Goal: Task Accomplishment & Management: Complete application form

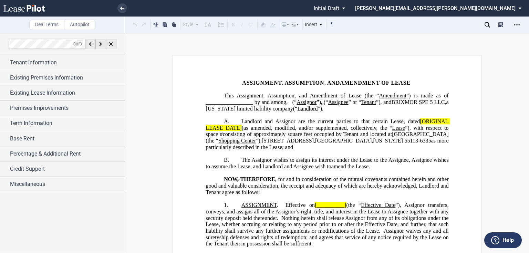
click at [418, 128] on span "[ORIGINAL LEASE DATE]" at bounding box center [327, 124] width 244 height 12
drag, startPoint x: 421, startPoint y: 129, endPoint x: 428, endPoint y: 124, distance: 8.6
click at [425, 129] on span "[ORIGINAL LEASE DATE]" at bounding box center [327, 124] width 244 height 12
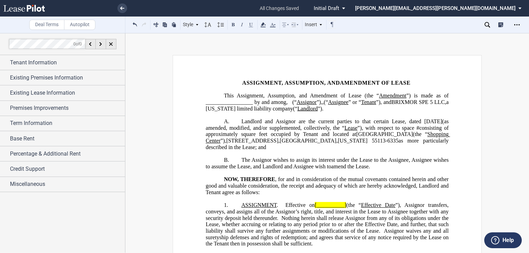
click at [257, 101] on span "”) is made as of _________________ by and among" at bounding box center [327, 99] width 244 height 12
drag, startPoint x: 284, startPoint y: 209, endPoint x: 326, endPoint y: 205, distance: 42.5
click at [287, 208] on span "Effective on" at bounding box center [299, 205] width 29 height 6
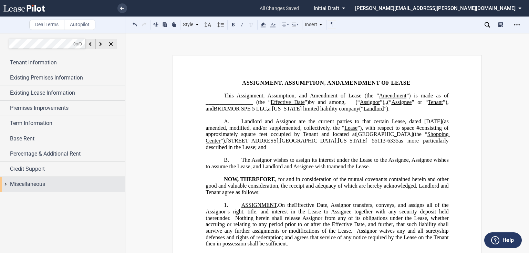
click at [34, 185] on span "Miscellaneous" at bounding box center [27, 184] width 35 height 8
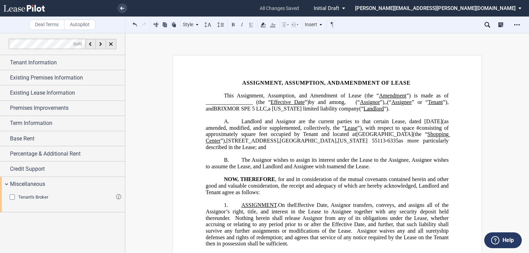
click at [10, 195] on div "Tenant's Broker" at bounding box center [13, 197] width 7 height 7
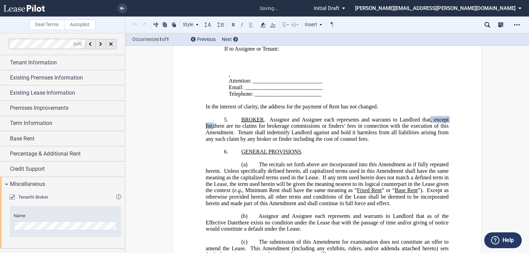
scroll to position [428, 0]
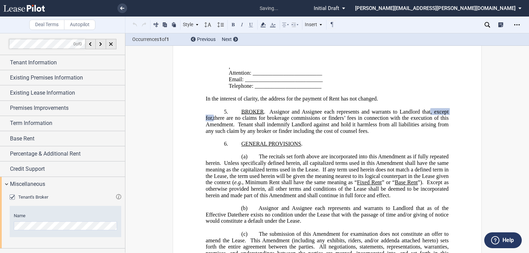
click at [10, 195] on div "Tenant's Broker" at bounding box center [13, 197] width 7 height 7
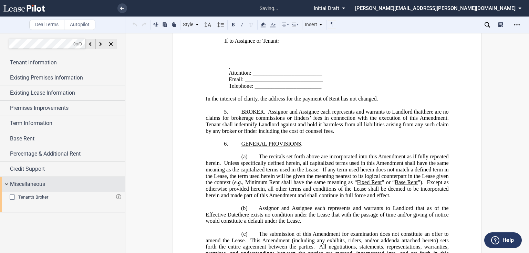
click at [11, 182] on span "Miscellaneous" at bounding box center [27, 184] width 35 height 8
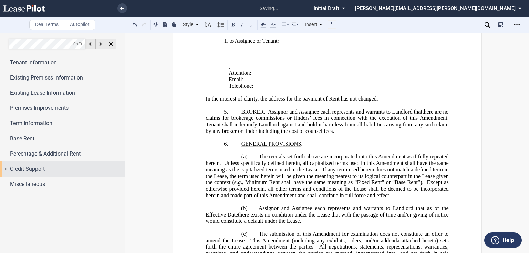
click at [13, 171] on span "Credit Support" at bounding box center [27, 169] width 35 height 8
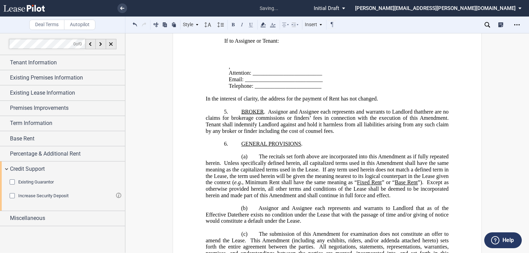
click at [12, 181] on div "Existing Guarantor" at bounding box center [13, 182] width 7 height 7
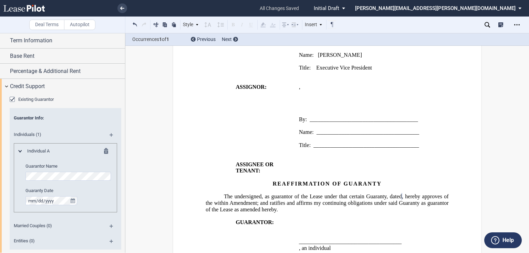
scroll to position [810, 0]
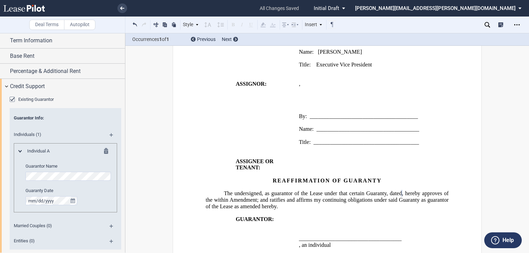
click at [12, 99] on div "Existing Guarantor" at bounding box center [13, 100] width 7 height 7
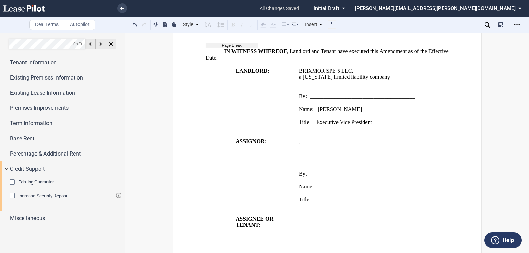
scroll to position [0, 0]
click at [13, 182] on div "Existing Guarantor" at bounding box center [13, 182] width 7 height 7
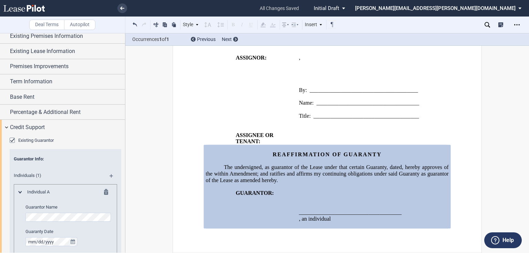
scroll to position [36, 0]
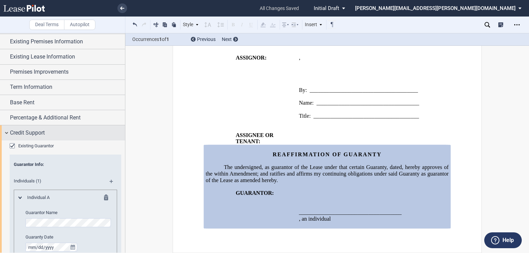
click at [23, 135] on span "Credit Support" at bounding box center [27, 133] width 35 height 8
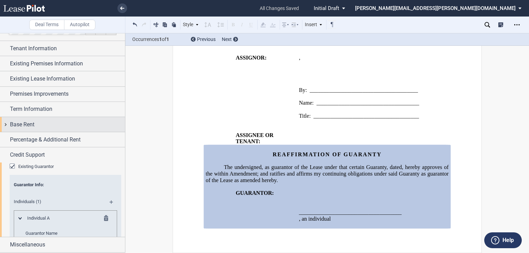
scroll to position [0, 0]
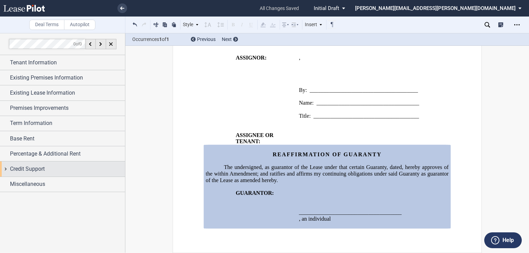
click at [29, 168] on span "Credit Support" at bounding box center [27, 169] width 35 height 8
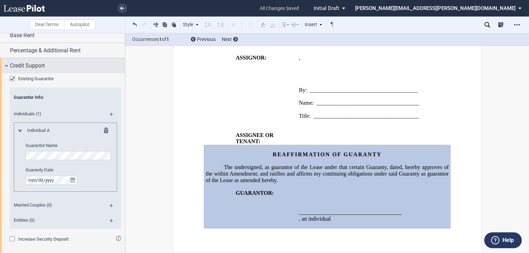
scroll to position [110, 0]
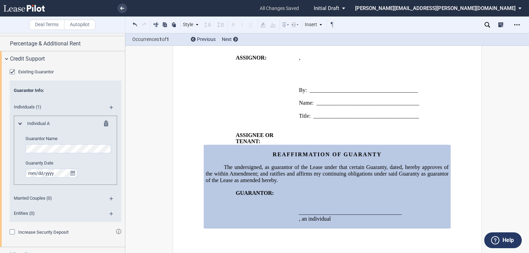
drag, startPoint x: 26, startPoint y: 232, endPoint x: 108, endPoint y: 225, distance: 82.2
click at [26, 232] on span "Increase Security Deposit" at bounding box center [43, 232] width 50 height 5
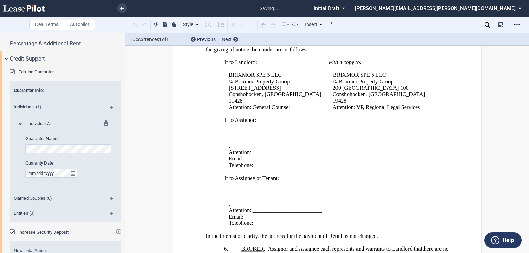
scroll to position [238, 0]
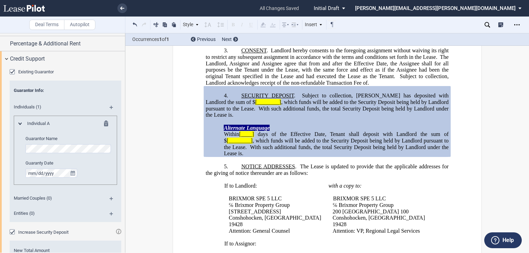
click at [15, 231] on div "Increase Security Deposit" at bounding box center [13, 232] width 7 height 7
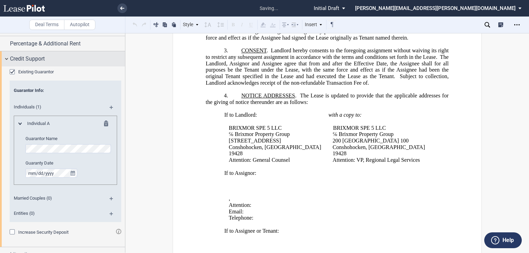
click at [18, 55] on span "Credit Support" at bounding box center [27, 59] width 35 height 8
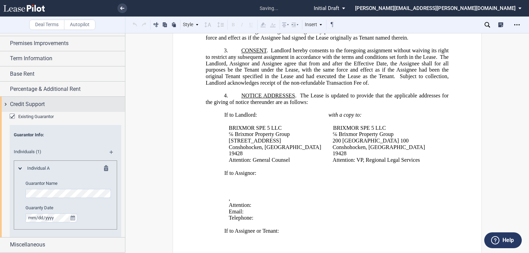
scroll to position [0, 0]
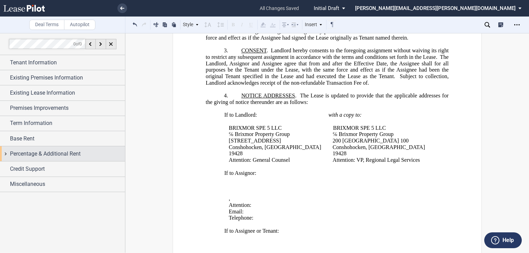
click at [17, 153] on span "Percentage & Additional Rent" at bounding box center [45, 154] width 71 height 8
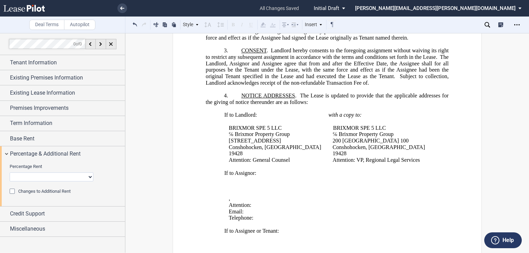
click at [69, 175] on select "No Change Add Percentage Rent Reset Breakpoint" at bounding box center [52, 176] width 84 height 9
select select "no change"
click at [10, 172] on select "No Change Add Percentage Rent Reset Breakpoint" at bounding box center [52, 176] width 84 height 9
click at [109, 179] on div "Percentage Rent No Change Add Percentage Rent Reset Breakpoint" at bounding box center [66, 172] width 112 height 18
click at [36, 191] on span "Changes to Additional Rent" at bounding box center [44, 191] width 52 height 5
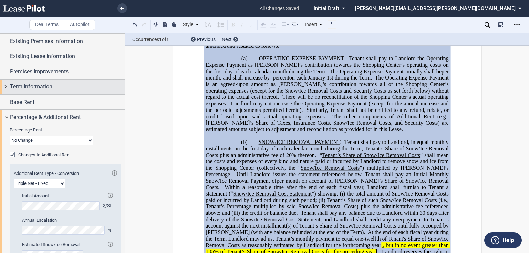
scroll to position [33, 0]
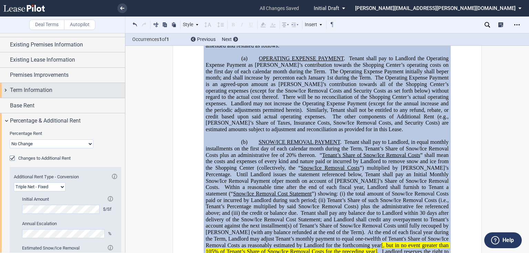
click at [13, 92] on span "Term Information" at bounding box center [31, 90] width 42 height 8
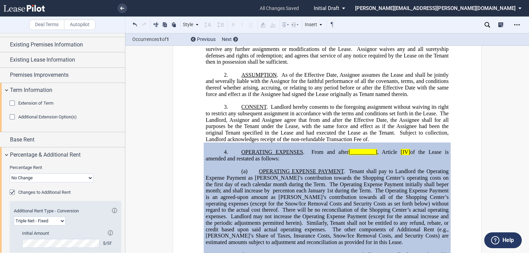
scroll to position [193, 0]
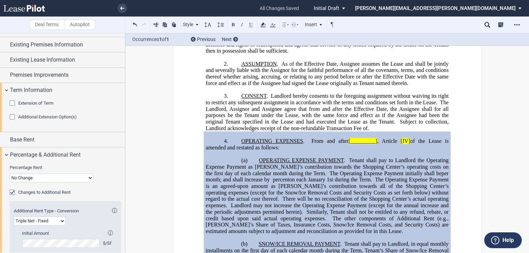
click at [309, 93] on p "﻿" at bounding box center [326, 89] width 243 height 7
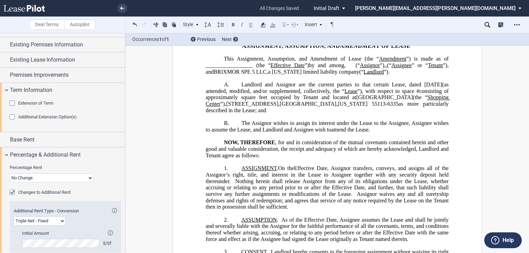
scroll to position [28, 0]
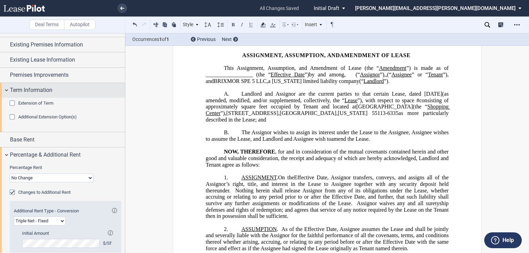
click at [15, 89] on span "Term Information" at bounding box center [31, 90] width 42 height 8
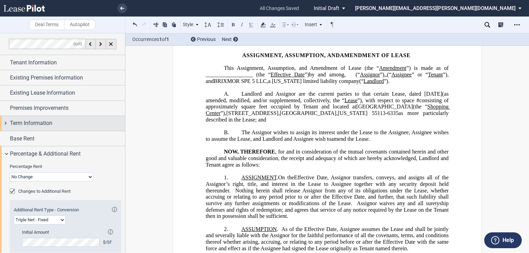
scroll to position [0, 0]
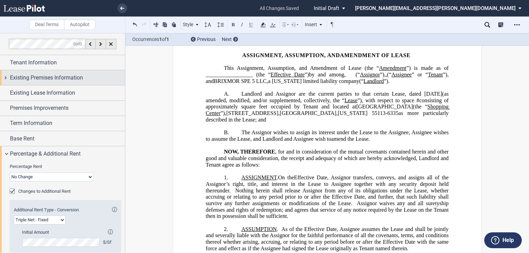
click at [17, 79] on span "Existing Premises Information" at bounding box center [46, 78] width 73 height 8
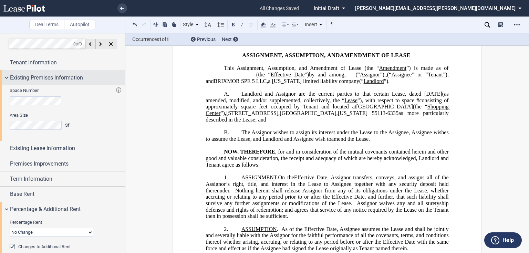
click at [17, 79] on span "Existing Premises Information" at bounding box center [46, 78] width 73 height 8
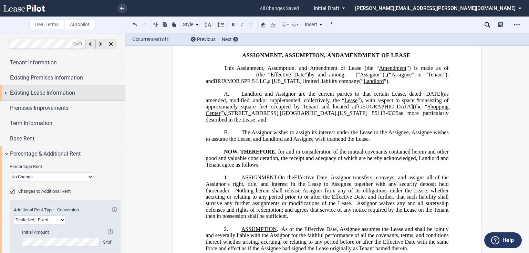
click at [23, 93] on span "Existing Lease Information" at bounding box center [42, 93] width 65 height 8
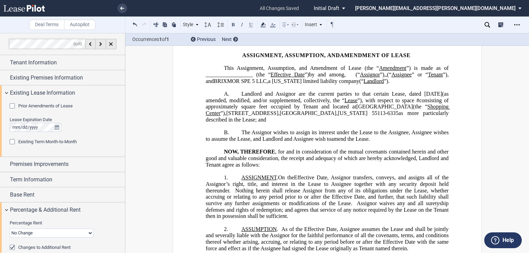
click at [13, 106] on div "Prior Amendments of Lease" at bounding box center [13, 106] width 7 height 7
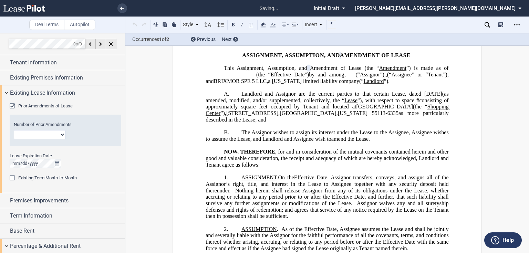
click at [40, 135] on select "1 2 3 4 5 6 7 8 9 10 11 12" at bounding box center [40, 134] width 52 height 9
select select "number:1"
click at [14, 130] on select "1 2 3 4 5 6 7 8 9 10 11 12" at bounding box center [40, 134] width 52 height 9
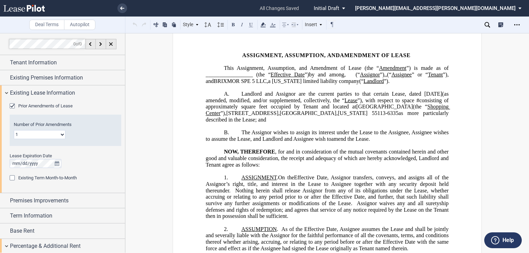
click at [357, 192] on span "Nothing herein shall release Assignor from any of its obligations under the Lea…" at bounding box center [327, 196] width 244 height 19
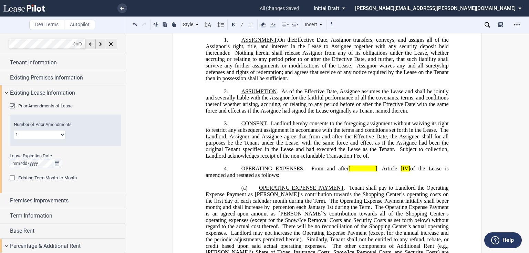
scroll to position [138, 0]
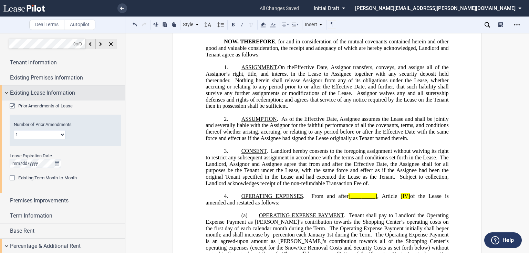
click at [46, 95] on span "Existing Lease Information" at bounding box center [42, 93] width 65 height 8
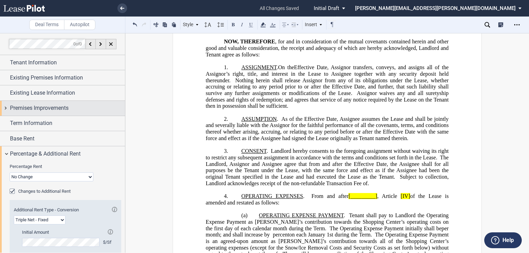
click at [17, 107] on span "Premises Improvements" at bounding box center [39, 108] width 59 height 8
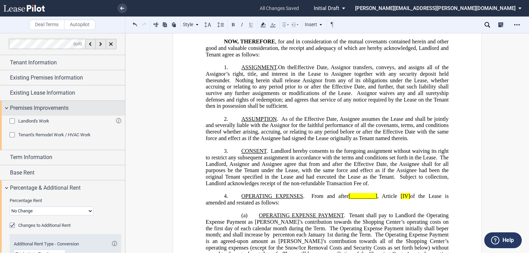
click at [17, 107] on span "Premises Improvements" at bounding box center [39, 108] width 59 height 8
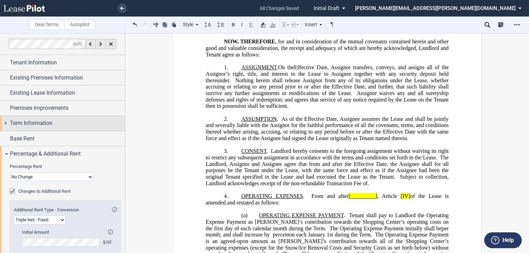
click at [18, 123] on span "Term Information" at bounding box center [31, 123] width 42 height 8
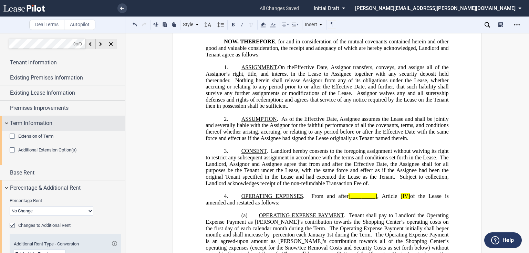
click at [18, 123] on span "Term Information" at bounding box center [31, 123] width 42 height 8
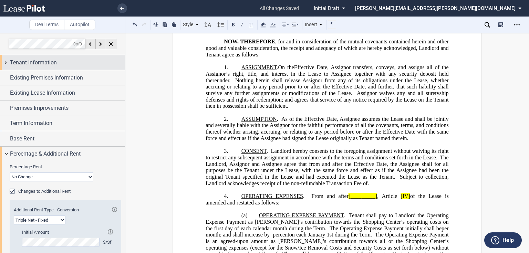
click at [36, 62] on span "Tenant Information" at bounding box center [33, 63] width 47 height 8
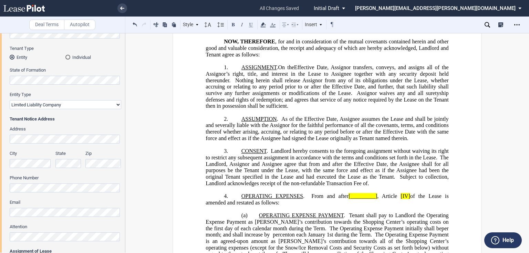
scroll to position [83, 0]
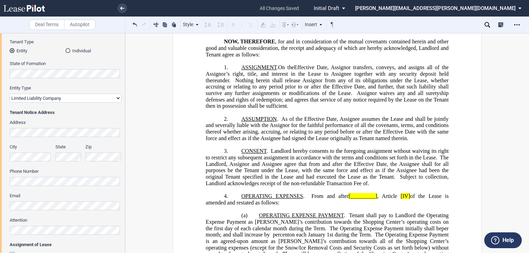
click at [0, 132] on html ".bocls-1{fill:#26354a;fill-rule:evenodd} Loading... × all changes saved Pending…" at bounding box center [264, 126] width 529 height 253
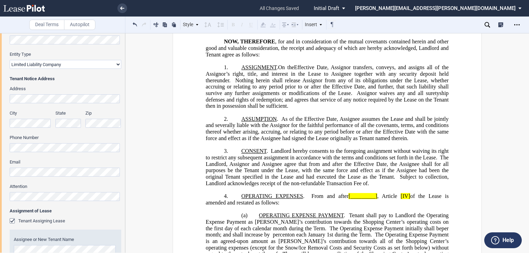
scroll to position [110, 0]
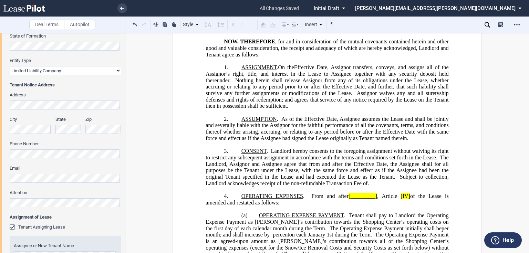
click at [0, 107] on html ".bocls-1{fill:#26354a;fill-rule:evenodd} Loading... × all changes saved Pending…" at bounding box center [264, 126] width 529 height 253
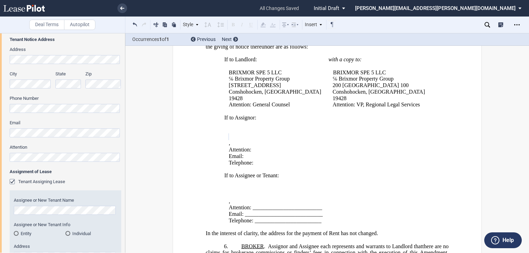
scroll to position [165, 0]
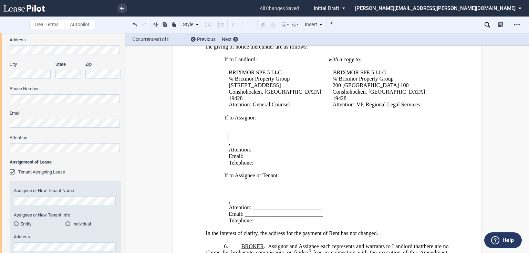
click at [13, 128] on div "Address City State Zip Phone Number Email Attention" at bounding box center [66, 98] width 112 height 123
click at [0, 116] on html ".bocls-1{fill:#26354a;fill-rule:evenodd} Loading... × all changes saved Pending…" at bounding box center [264, 126] width 529 height 253
click at [0, 146] on div "Tenant Trade Name Tenant Name Tenant Type Entity Individual State of Formation …" at bounding box center [62, 117] width 125 height 425
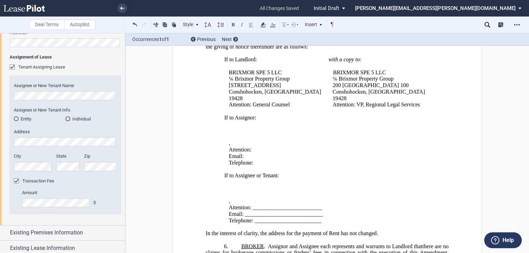
scroll to position [275, 0]
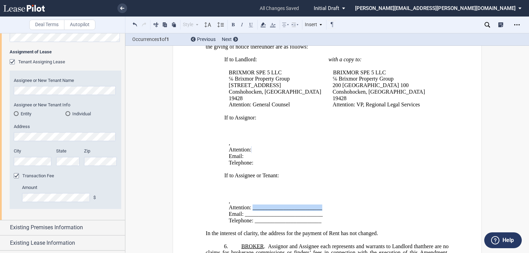
drag, startPoint x: 252, startPoint y: 197, endPoint x: 319, endPoint y: 199, distance: 67.5
click at [319, 204] on span "Attention: _________________________" at bounding box center [275, 207] width 93 height 6
drag, startPoint x: 244, startPoint y: 204, endPoint x: 321, endPoint y: 201, distance: 77.1
click at [321, 211] on p "Email: ____________________________" at bounding box center [331, 214] width 204 height 7
drag, startPoint x: 253, startPoint y: 213, endPoint x: 266, endPoint y: 209, distance: 13.7
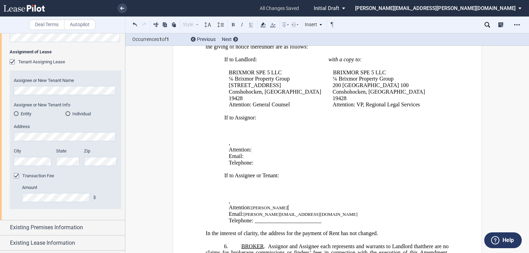
click at [253, 217] on span "Telephone: ________________________" at bounding box center [275, 220] width 93 height 6
click at [263, 26] on icon at bounding box center [263, 25] width 8 height 8
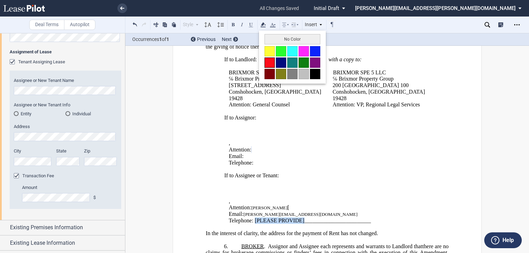
click at [269, 61] on button at bounding box center [269, 62] width 10 height 10
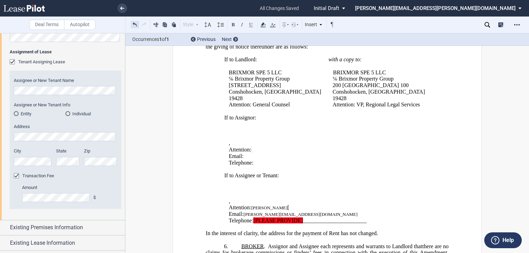
click at [132, 23] on button at bounding box center [135, 24] width 8 height 8
click at [136, 26] on button at bounding box center [135, 24] width 8 height 8
drag, startPoint x: 253, startPoint y: 210, endPoint x: 303, endPoint y: 212, distance: 49.6
click at [303, 217] on span "Telephone: [PLEASE PROVIDE]________________________" at bounding box center [300, 220] width 142 height 6
click at [234, 23] on button at bounding box center [233, 24] width 8 height 8
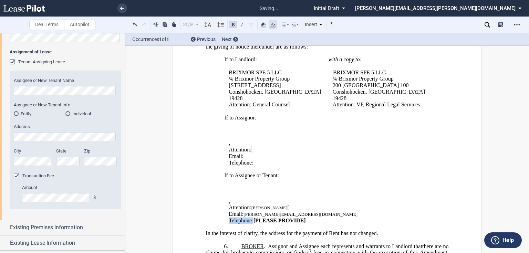
click at [273, 25] on use at bounding box center [273, 25] width 6 height 4
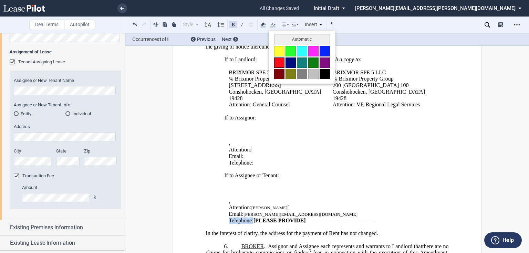
click at [278, 63] on button at bounding box center [279, 62] width 10 height 10
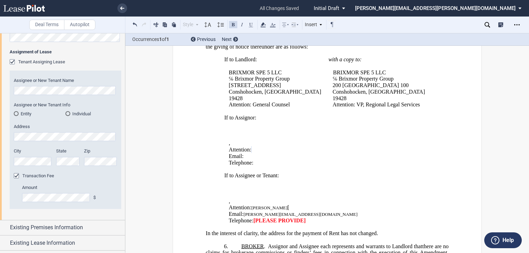
click at [296, 192] on p "﻿ ﻿" at bounding box center [331, 195] width 204 height 7
click at [295, 192] on p "﻿ ﻿" at bounding box center [331, 195] width 204 height 7
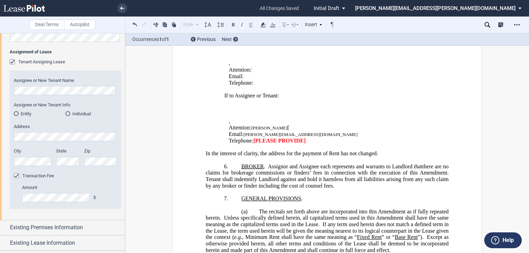
scroll to position [782, 0]
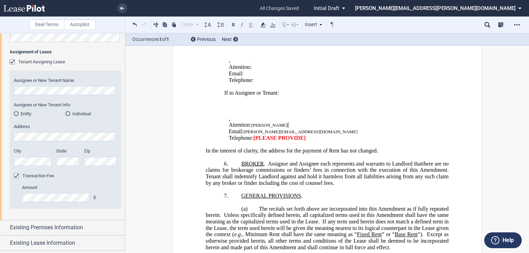
click at [24, 114] on md-radio-button "Entity" at bounding box center [40, 113] width 52 height 6
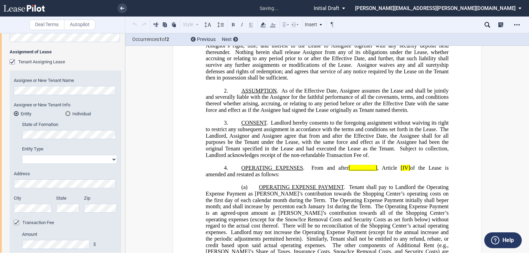
scroll to position [0, 0]
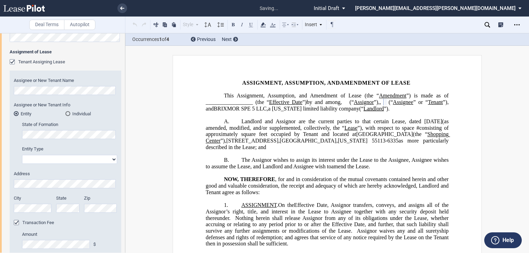
select select "limited liability company"
click at [251, 125] on span "Landlord and Assignor are the current parties to that certain Lease, dated [DAT…" at bounding box center [341, 121] width 201 height 6
click at [0, 130] on html ".bocls-1{fill:#26354a;fill-rule:evenodd} Loading... × all changes saved Pending…" at bounding box center [264, 126] width 529 height 253
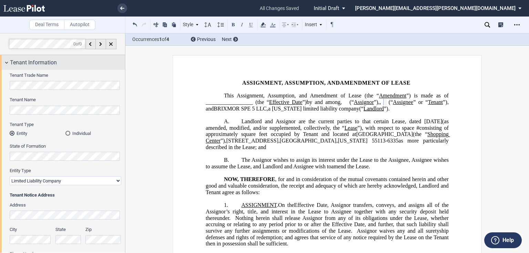
click at [15, 61] on span "Tenant Information" at bounding box center [33, 63] width 47 height 8
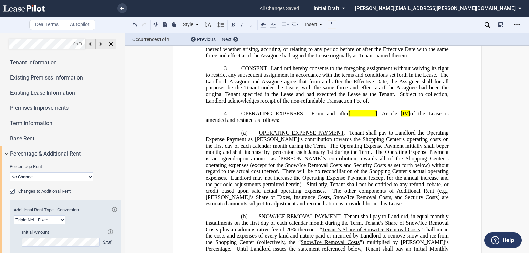
scroll to position [248, 0]
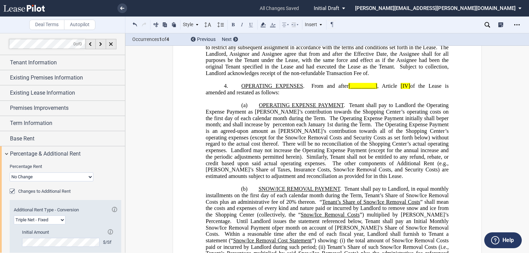
click at [312, 70] on span "The Landlord, Assignor and Assignee agree that from and after the Effective Dat…" at bounding box center [327, 56] width 244 height 25
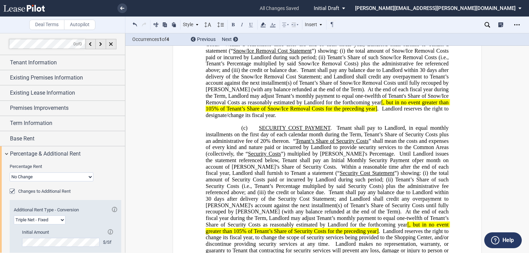
scroll to position [441, 0]
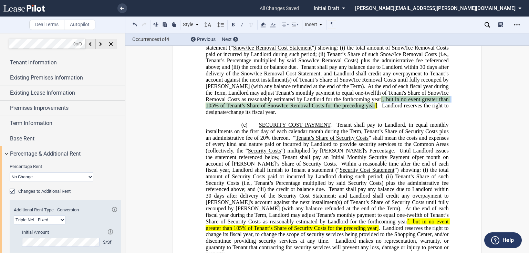
drag, startPoint x: 337, startPoint y: 106, endPoint x: 333, endPoint y: 112, distance: 7.7
click at [333, 112] on span "SNOW/ICE REMOVAL PAYMENT . Tenant shall pay to Landlord, in equal monthly insta…" at bounding box center [327, 54] width 244 height 122
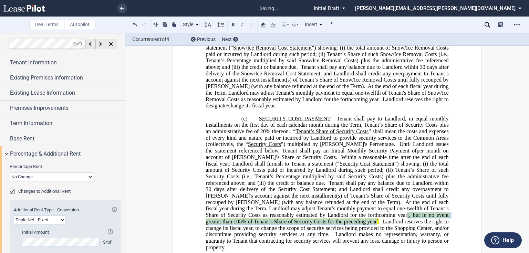
drag, startPoint x: 282, startPoint y: 221, endPoint x: 253, endPoint y: 227, distance: 29.7
click at [253, 224] on span "[, but in no event greater than 105% of Tenant’s Share of Security Costs for th…" at bounding box center [327, 218] width 244 height 12
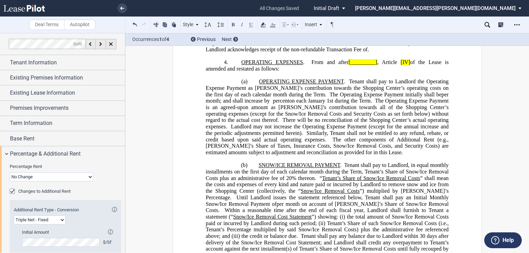
scroll to position [275, 0]
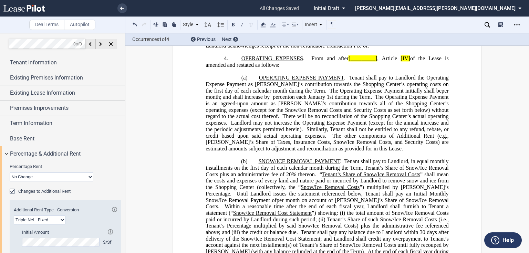
click at [291, 75] on p at bounding box center [326, 71] width 243 height 7
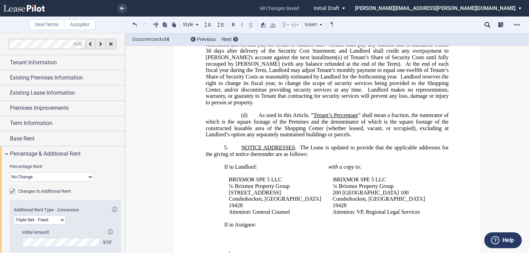
scroll to position [578, 0]
click at [240, 146] on p "5. NOTICE ADDRESSES . The Lease is updated to provide that the applicable addre…" at bounding box center [326, 151] width 243 height 13
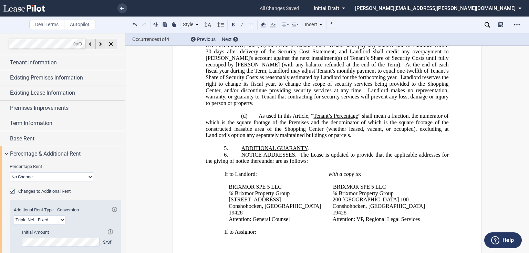
click at [322, 147] on p "5. ﻿ADDITIONAL GUARANTY ." at bounding box center [326, 148] width 243 height 7
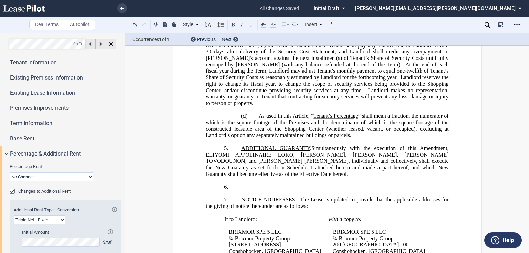
click at [246, 184] on p "6. ​" at bounding box center [326, 187] width 243 height 7
click at [275, 116] on span "As used in this Article, “" at bounding box center [285, 116] width 55 height 6
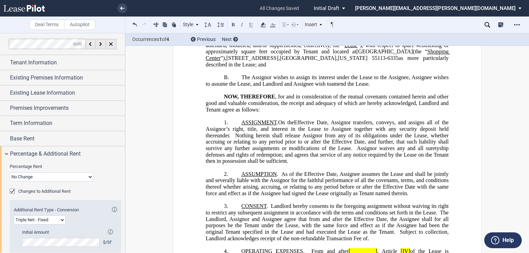
scroll to position [55, 0]
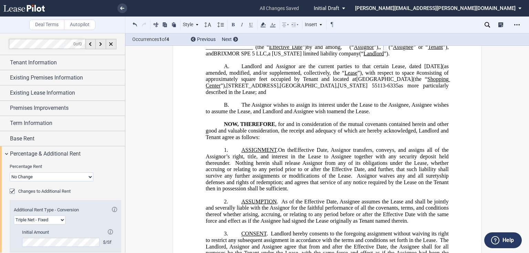
click at [238, 115] on p "B. The Assignor wishes to assign its interest under the Lease to the Assignee, …" at bounding box center [326, 108] width 243 height 13
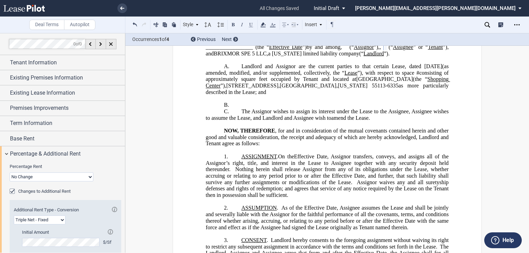
click at [243, 108] on p "B. ﻿" at bounding box center [326, 105] width 243 height 7
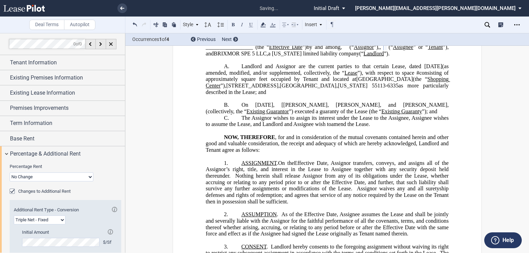
drag, startPoint x: 251, startPoint y: 116, endPoint x: 261, endPoint y: 111, distance: 11.5
click at [252, 114] on span "On [DATE], [[PERSON_NAME], [PERSON_NAME], and [PERSON_NAME], (collectively, the…" at bounding box center [327, 108] width 244 height 12
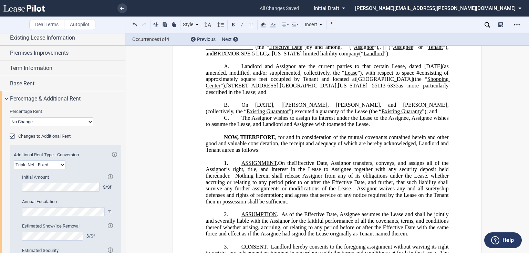
scroll to position [0, 0]
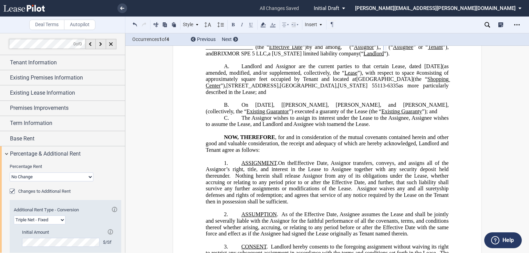
click at [309, 115] on span "”) executed a guaranty of the Lease (the “" at bounding box center [335, 111] width 93 height 6
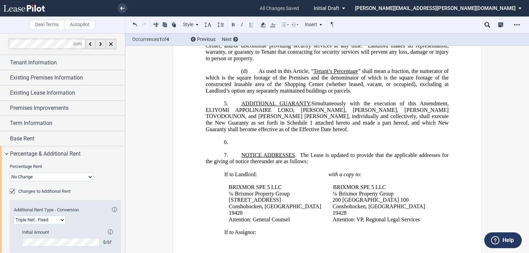
scroll to position [661, 0]
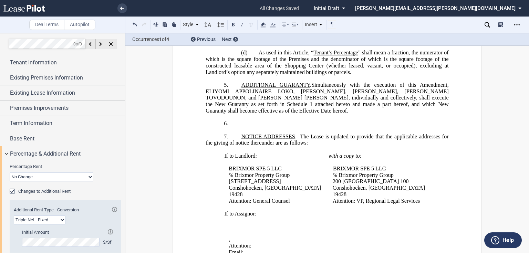
click at [250, 124] on p "6. ​" at bounding box center [326, 123] width 243 height 7
drag, startPoint x: 238, startPoint y: 120, endPoint x: 334, endPoint y: 120, distance: 95.7
click at [334, 120] on p "6. ​RELEASE OF EXISTING [GEOGRAPHIC_DATA]." at bounding box center [326, 123] width 243 height 7
click at [274, 121] on span "​RELEASE OF EXISTING GUARANTOR" at bounding box center [289, 123] width 96 height 6
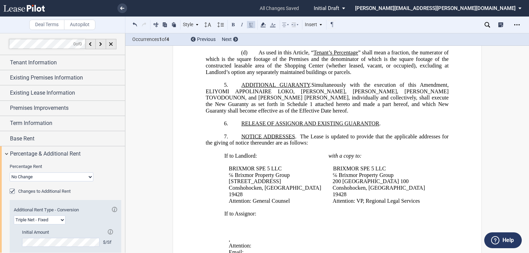
click at [398, 122] on p "6. ​RELEASE OF ASSIGNOR AND EXISTING [GEOGRAPHIC_DATA] ." at bounding box center [326, 123] width 243 height 7
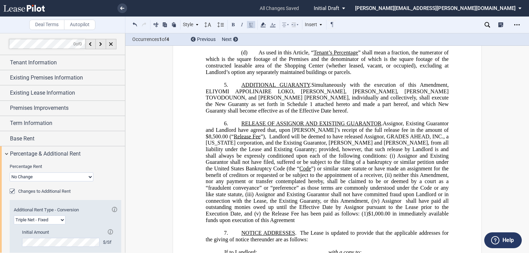
click at [279, 128] on span "Assignor, Existing Guarantor and Landlord have agreed that, upon [PERSON_NAME]’…" at bounding box center [327, 129] width 244 height 19
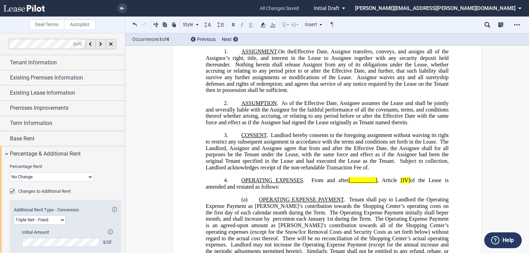
scroll to position [0, 0]
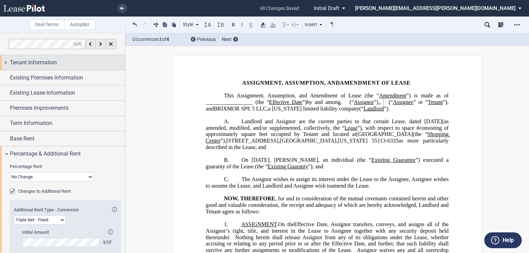
click at [56, 65] on span "Tenant Information" at bounding box center [33, 63] width 47 height 8
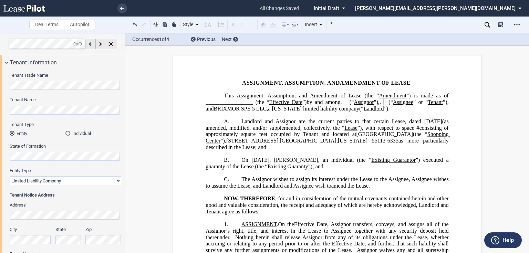
click at [0, 106] on html ".bocls-1{fill:#26354a;fill-rule:evenodd} Loading... × all changes saved Pending…" at bounding box center [264, 126] width 529 height 253
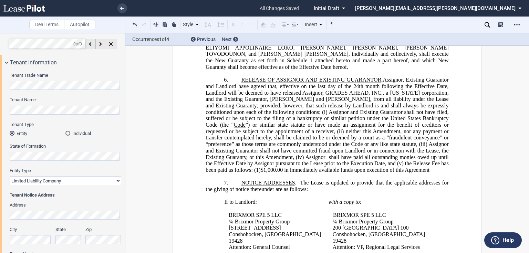
scroll to position [633, 0]
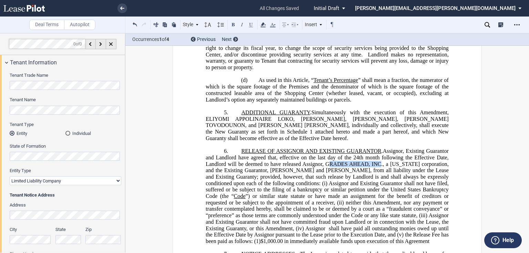
drag, startPoint x: 324, startPoint y: 162, endPoint x: 376, endPoint y: 161, distance: 51.6
click at [376, 161] on span "Landlord will be deemed to have released Assignor, GRADES AHEAD, INC., a [US_ST…" at bounding box center [327, 180] width 244 height 38
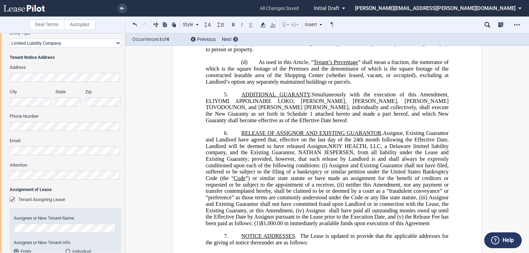
scroll to position [661, 0]
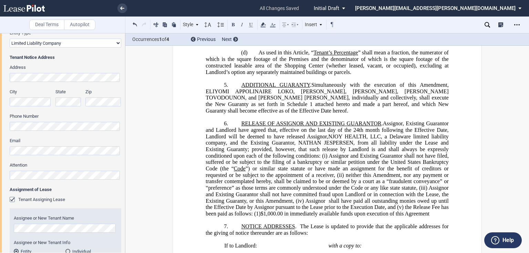
click at [293, 197] on span "”) or similar state statute or have made an assignment for the benefit of credi…" at bounding box center [327, 185] width 244 height 38
click at [372, 204] on span "shall have paid all outstanding monies owed up until the Effective Date by Assi…" at bounding box center [327, 207] width 244 height 19
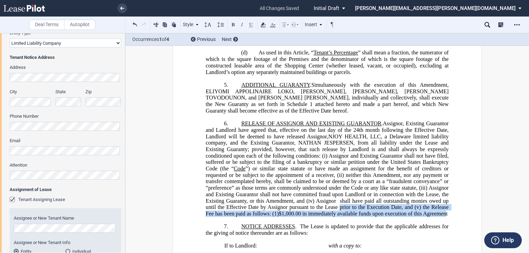
drag, startPoint x: 338, startPoint y: 204, endPoint x: 227, endPoint y: 215, distance: 111.4
click at [227, 215] on span "Assignor, Existing Guarantor and Landlord have agreed that, effective on the la…" at bounding box center [327, 168] width 244 height 96
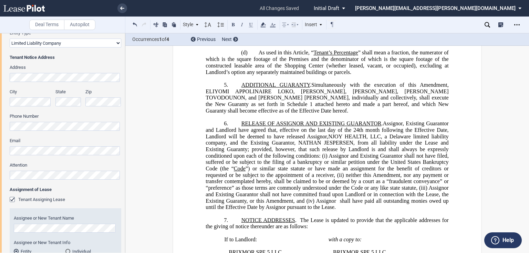
click at [445, 127] on span "Assignor, Existing Guarantor and Landlord have agreed that, effective on the la…" at bounding box center [327, 126] width 244 height 12
click at [205, 87] on span "Simultaneously with the execution of this Amendment, ELIYOMI APPOLINAIRE LOKO, …" at bounding box center [327, 98] width 244 height 32
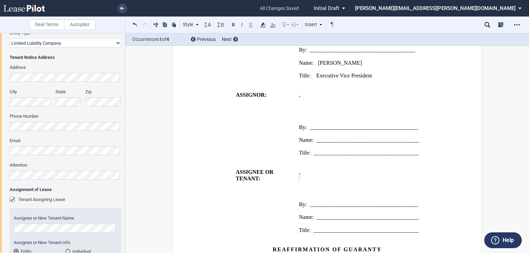
scroll to position [1423, 0]
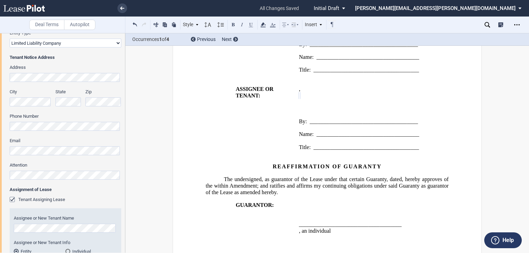
click at [310, 24] on div "Insert" at bounding box center [314, 24] width 20 height 9
click at [320, 52] on div "Page Break" at bounding box center [330, 54] width 36 height 6
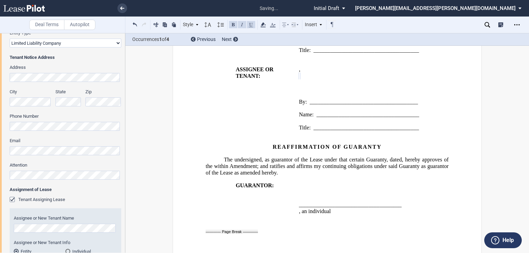
scroll to position [1456, 0]
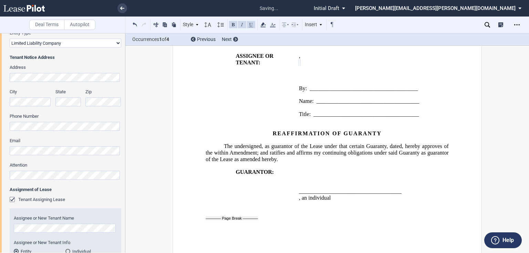
click at [325, 215] on div "REAFFIRMATION OF GUARANTY The undersigned, as guarantor of the Lease under that…" at bounding box center [326, 179] width 243 height 110
click at [278, 227] on p "﻿" at bounding box center [326, 230] width 243 height 7
click at [290, 227] on p "﻿" at bounding box center [326, 230] width 243 height 7
click at [261, 227] on p "﻿" at bounding box center [326, 230] width 243 height 7
click at [266, 206] on div "REAFFIRMATION OF GUARANTY The undersigned, as guarantor of the Lease under that…" at bounding box center [326, 179] width 243 height 110
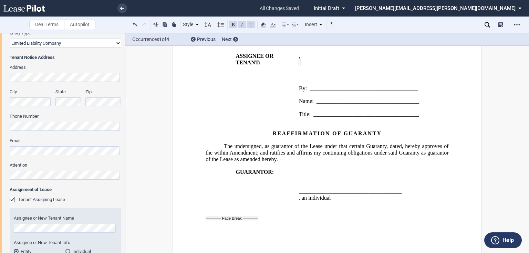
click at [230, 227] on p "﻿" at bounding box center [326, 230] width 243 height 7
click at [218, 227] on p "﻿" at bounding box center [326, 230] width 243 height 7
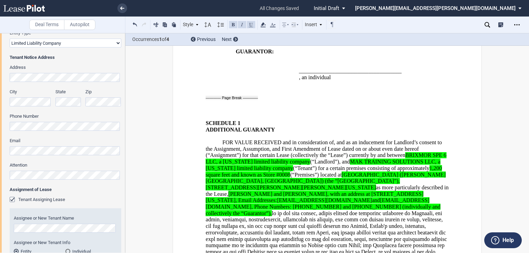
scroll to position [1577, 0]
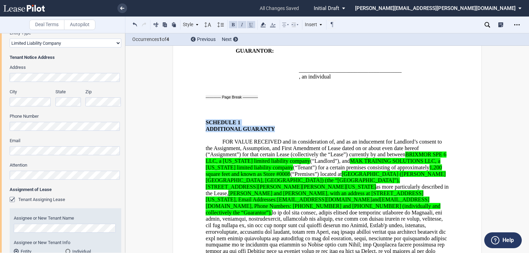
drag, startPoint x: 201, startPoint y: 112, endPoint x: 272, endPoint y: 115, distance: 71.0
click at [288, 23] on icon at bounding box center [285, 25] width 8 height 8
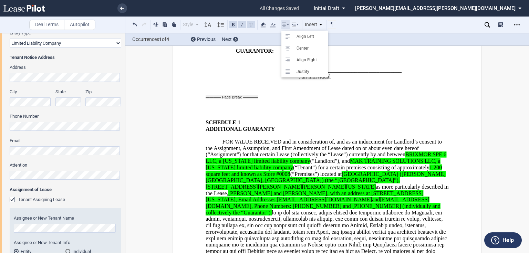
scroll to position [1638, 0]
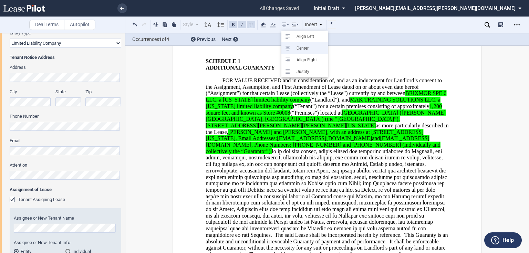
click at [297, 47] on div "Center" at bounding box center [308, 48] width 31 height 6
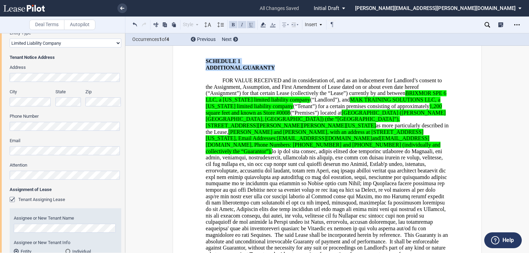
drag, startPoint x: 197, startPoint y: 49, endPoint x: 278, endPoint y: 55, distance: 80.8
click at [284, 23] on icon at bounding box center [285, 25] width 8 height 8
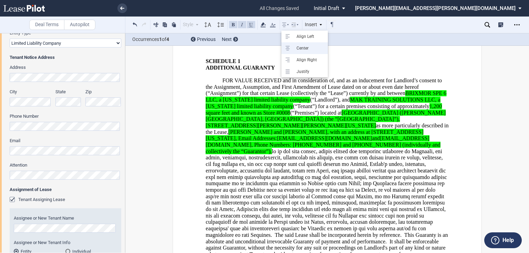
click at [294, 51] on div "Center" at bounding box center [308, 48] width 31 height 6
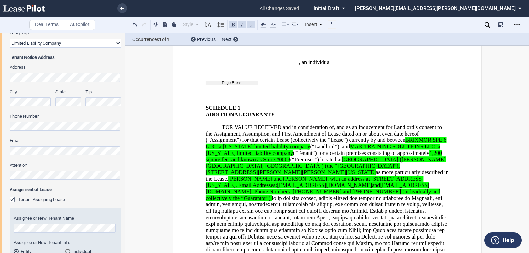
scroll to position [1583, 0]
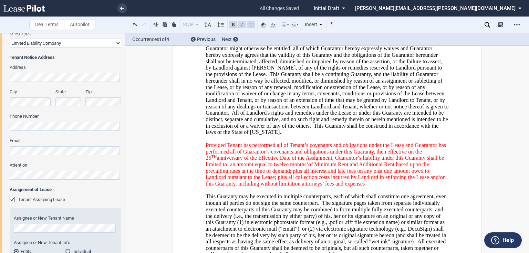
scroll to position [1859, 0]
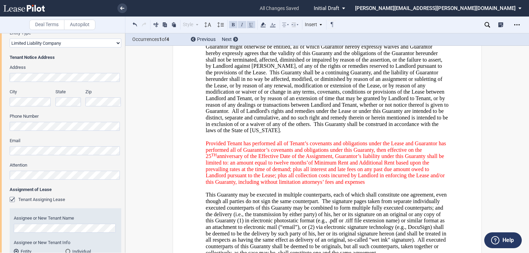
click at [322, 102] on span "The said Lease shall be incorporated herein by reference. This Guaranty is an a…" at bounding box center [326, 30] width 243 height 205
click at [323, 102] on span "The said Lease shall be incorporated herein by reference. This Guaranty is an a…" at bounding box center [326, 30] width 243 height 205
click at [327, 140] on span "Provided Tenant has performed all of Tenant’s covenants and obligations under t…" at bounding box center [325, 162] width 240 height 45
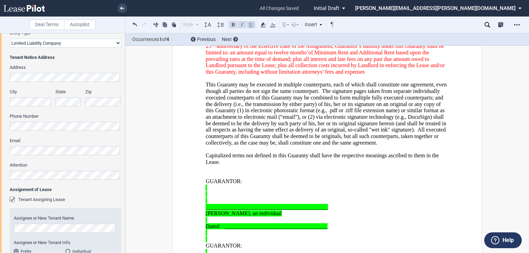
scroll to position [2009, 0]
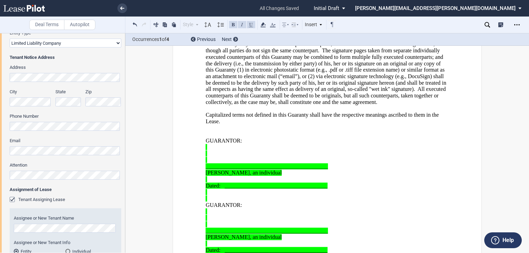
click at [404, 131] on p at bounding box center [326, 134] width 243 height 7
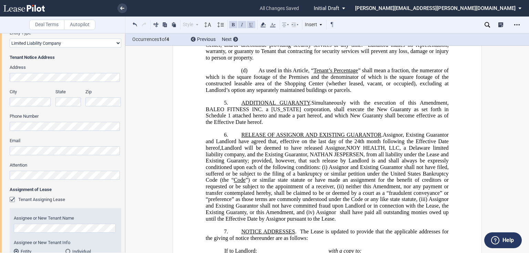
scroll to position [633, 0]
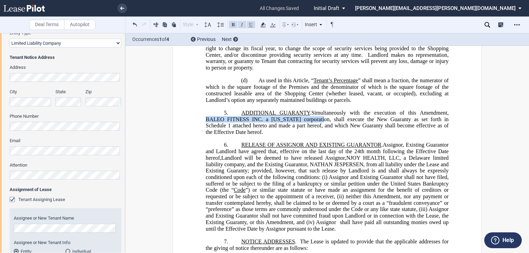
drag, startPoint x: 204, startPoint y: 117, endPoint x: 313, endPoint y: 120, distance: 109.1
click at [313, 120] on span "Simultaneously with the execution of this Amendment, BALEO FITNESS INC. a [US_S…" at bounding box center [327, 122] width 244 height 25
click at [245, 116] on span "Simultaneously with the execution of this Amendment, BALEO FITNESS INC. a [US_S…" at bounding box center [327, 122] width 244 height 25
click at [259, 119] on span "Simultaneously with the execution of this Amendment, BALEO FITNESS, INC. a [US_…" at bounding box center [327, 122] width 244 height 25
drag, startPoint x: 204, startPoint y: 116, endPoint x: 314, endPoint y: 117, distance: 109.8
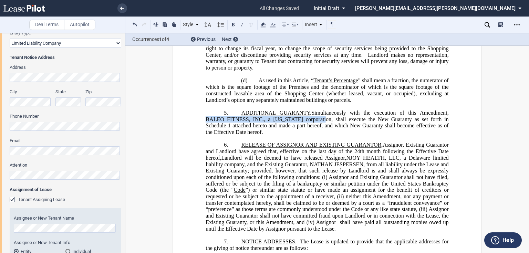
click at [314, 117] on span "Simultaneously with the execution of this Amendment, BALEO FITNESS, INC., a [US…" at bounding box center [327, 122] width 244 height 25
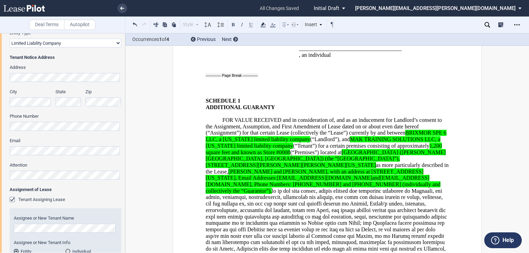
scroll to position [1596, 0]
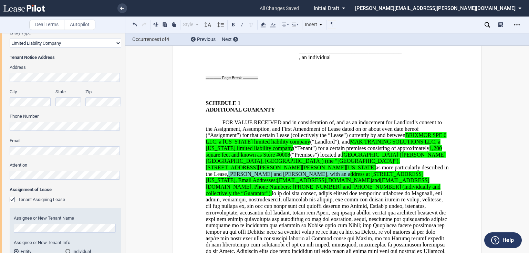
drag, startPoint x: 228, startPoint y: 154, endPoint x: 368, endPoint y: 157, distance: 139.4
click at [368, 171] on span "[PERSON_NAME] and [PERSON_NAME], with an address at [STREET_ADDRESS][US_STATE],…" at bounding box center [313, 177] width 217 height 12
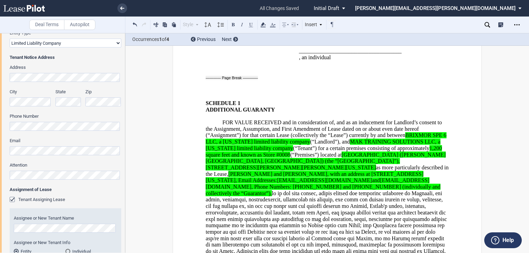
click at [327, 184] on span ", Phone Numbers: [PHONE_NUMBER] and [PHONE_NUMBER] (individually and collective…" at bounding box center [322, 190] width 235 height 12
click at [333, 184] on span ", Phone Numbers: [PHONE_NUMBER] and [PHONE_NUMBER] (individually and collective…" at bounding box center [322, 190] width 235 height 12
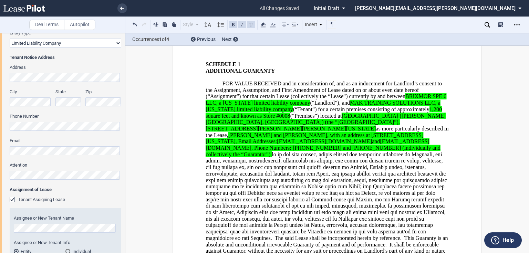
scroll to position [1679, 0]
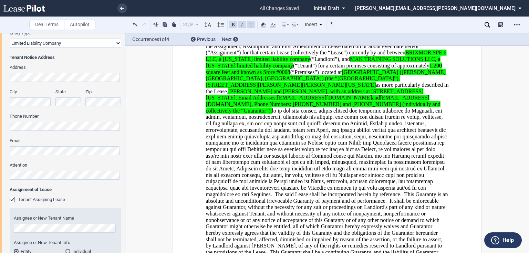
click at [333, 176] on span "The said Lease shall be incorporated herein by reference. This Guaranty is an a…" at bounding box center [326, 209] width 243 height 205
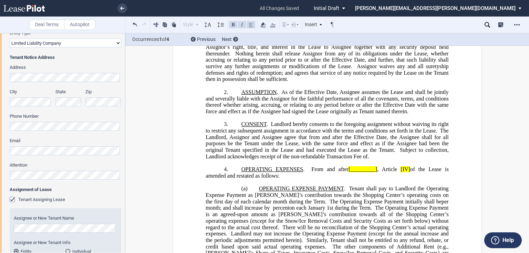
scroll to position [165, 0]
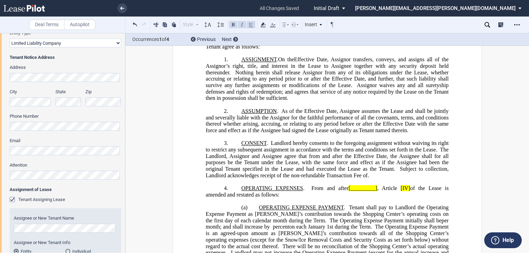
click at [348, 191] on span "[_________]" at bounding box center [362, 188] width 29 height 6
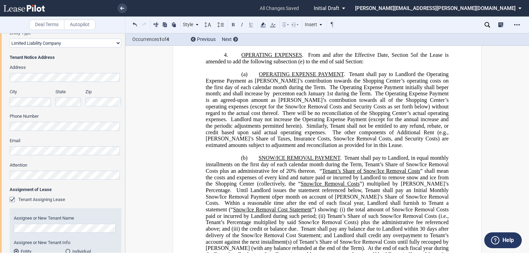
scroll to position [303, 0]
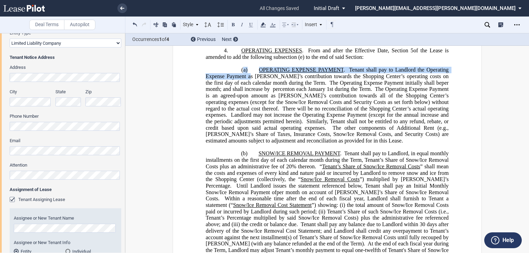
drag, startPoint x: 241, startPoint y: 78, endPoint x: 247, endPoint y: 83, distance: 7.6
click at [247, 83] on p "(a) OPERATING EXPENSE PAYMENT . Tenant shall pay to Landlord the Operating Expe…" at bounding box center [326, 105] width 243 height 77
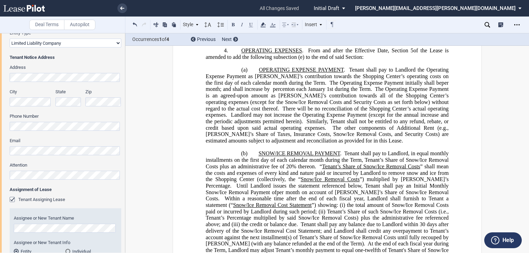
click at [278, 86] on span "Tenant shall pay to Landlord the Operating Expense Payment as [PERSON_NAME]’s c…" at bounding box center [327, 76] width 244 height 19
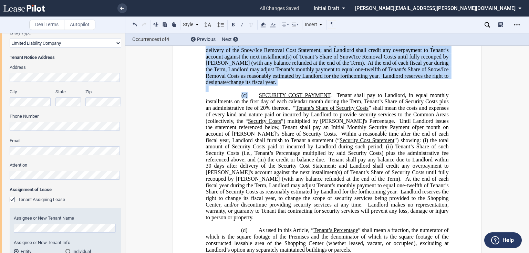
scroll to position [495, 0]
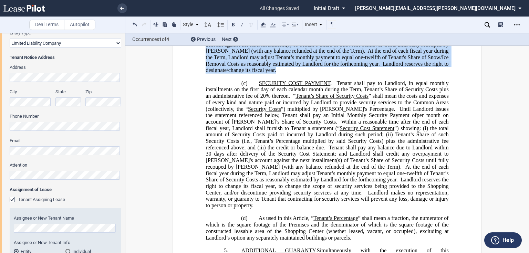
drag, startPoint x: 242, startPoint y: 84, endPoint x: 254, endPoint y: 77, distance: 13.9
click at [254, 77] on div "!!SET_LEVEL_1!! !!ARTICLE_LEVEL_2!! 4. OPERATING EXPENSES . From and after the …" at bounding box center [326, 44] width 243 height 393
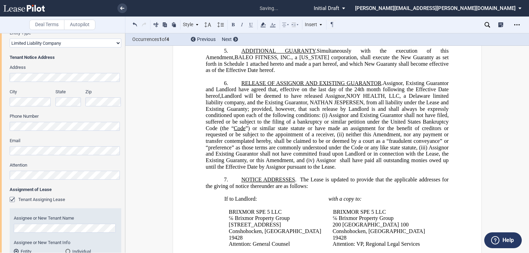
scroll to position [298, 0]
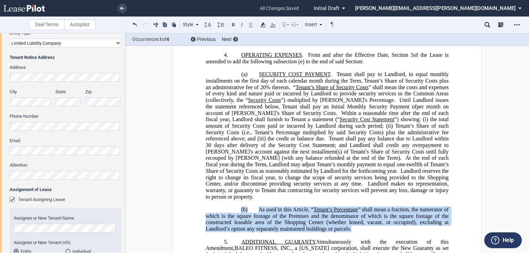
drag, startPoint x: 237, startPoint y: 211, endPoint x: 354, endPoint y: 227, distance: 118.6
click at [354, 227] on p "(b) As used in this Article, “ Tenant’s Percentage ” shall mean a fraction, the…" at bounding box center [326, 219] width 243 height 26
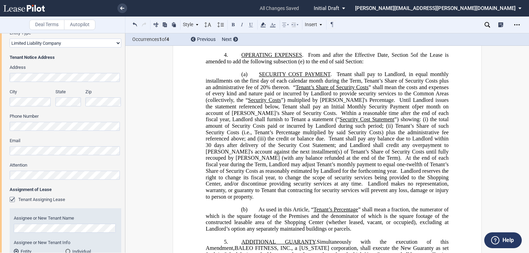
click at [277, 219] on span "” shall mean a fraction, the numerator of which is the square footage of the Pr…" at bounding box center [327, 218] width 244 height 25
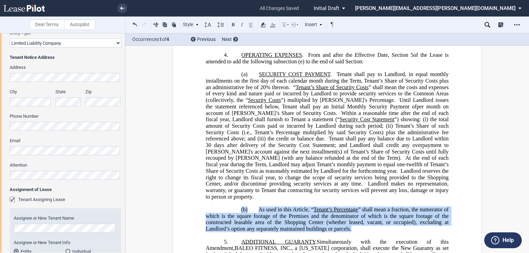
drag, startPoint x: 197, startPoint y: 209, endPoint x: 350, endPoint y: 228, distance: 154.7
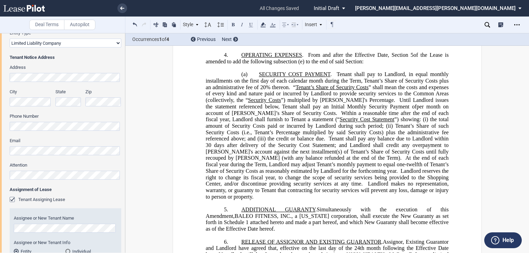
click at [438, 89] on span "Tenant shall pay to Landlord, in equal monthly installments on the first day of…" at bounding box center [327, 80] width 244 height 19
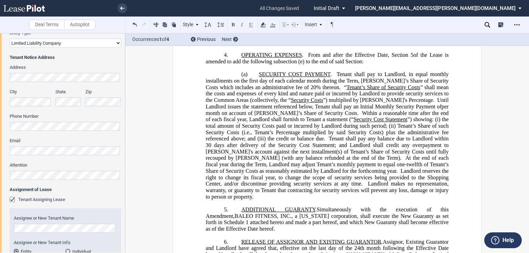
drag, startPoint x: 279, startPoint y: 109, endPoint x: 287, endPoint y: 109, distance: 7.6
click at [291, 103] on span "Security Costs" at bounding box center [307, 100] width 32 height 6
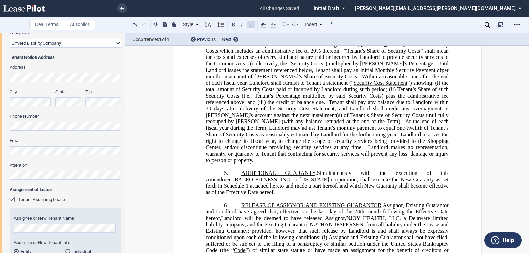
scroll to position [326, 0]
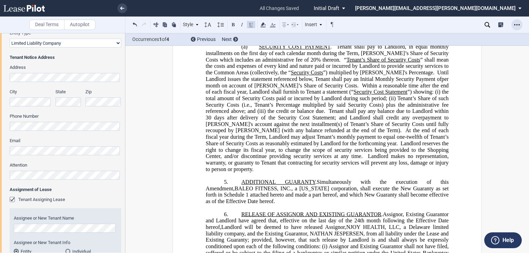
click at [514, 23] on icon "Open Lease options menu" at bounding box center [517, 25] width 6 height 6
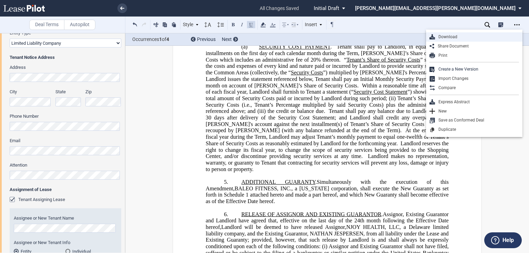
click at [445, 39] on div "Download" at bounding box center [477, 37] width 84 height 6
